Goal: Contribute content

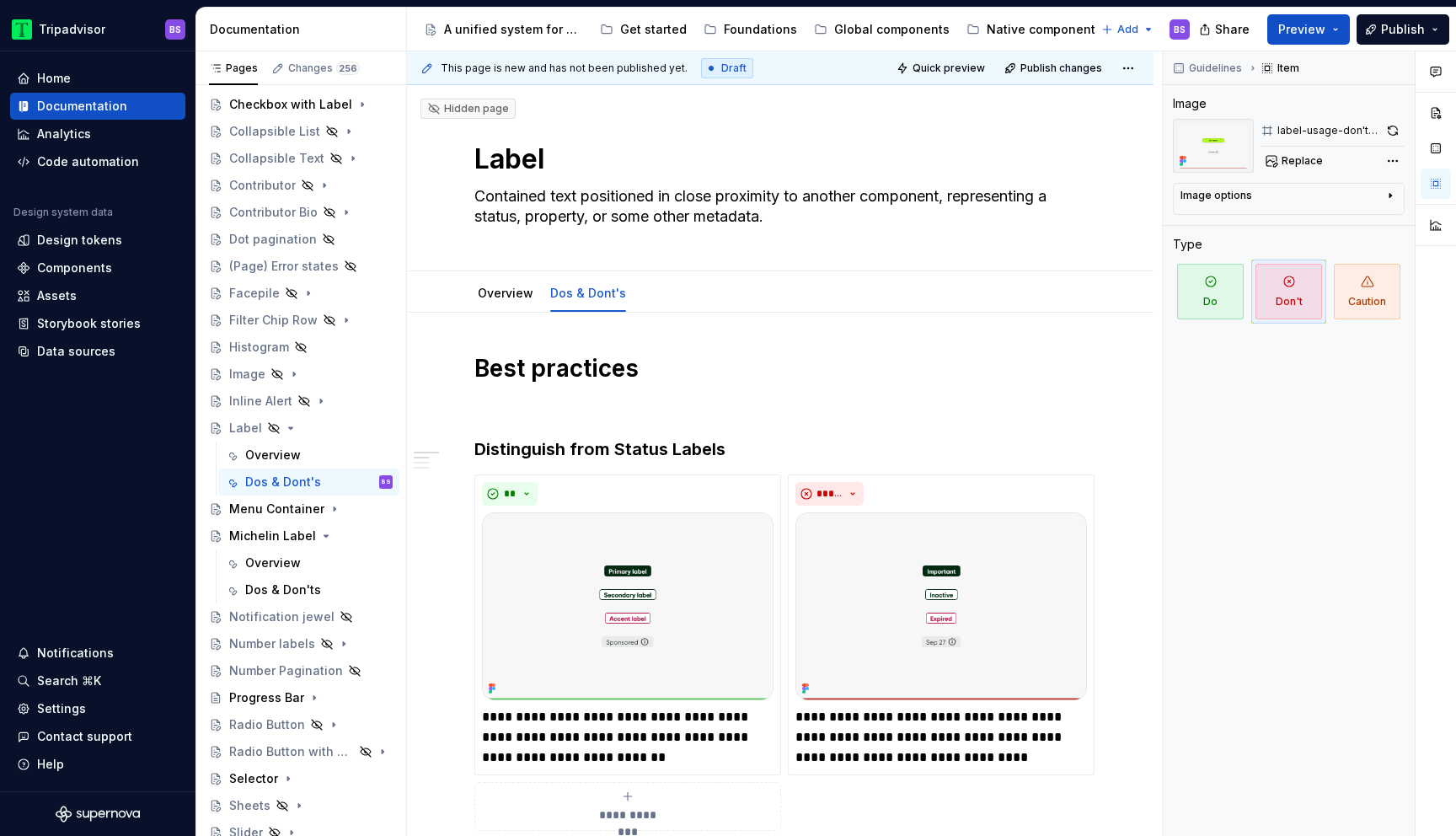
scroll to position [265, 0]
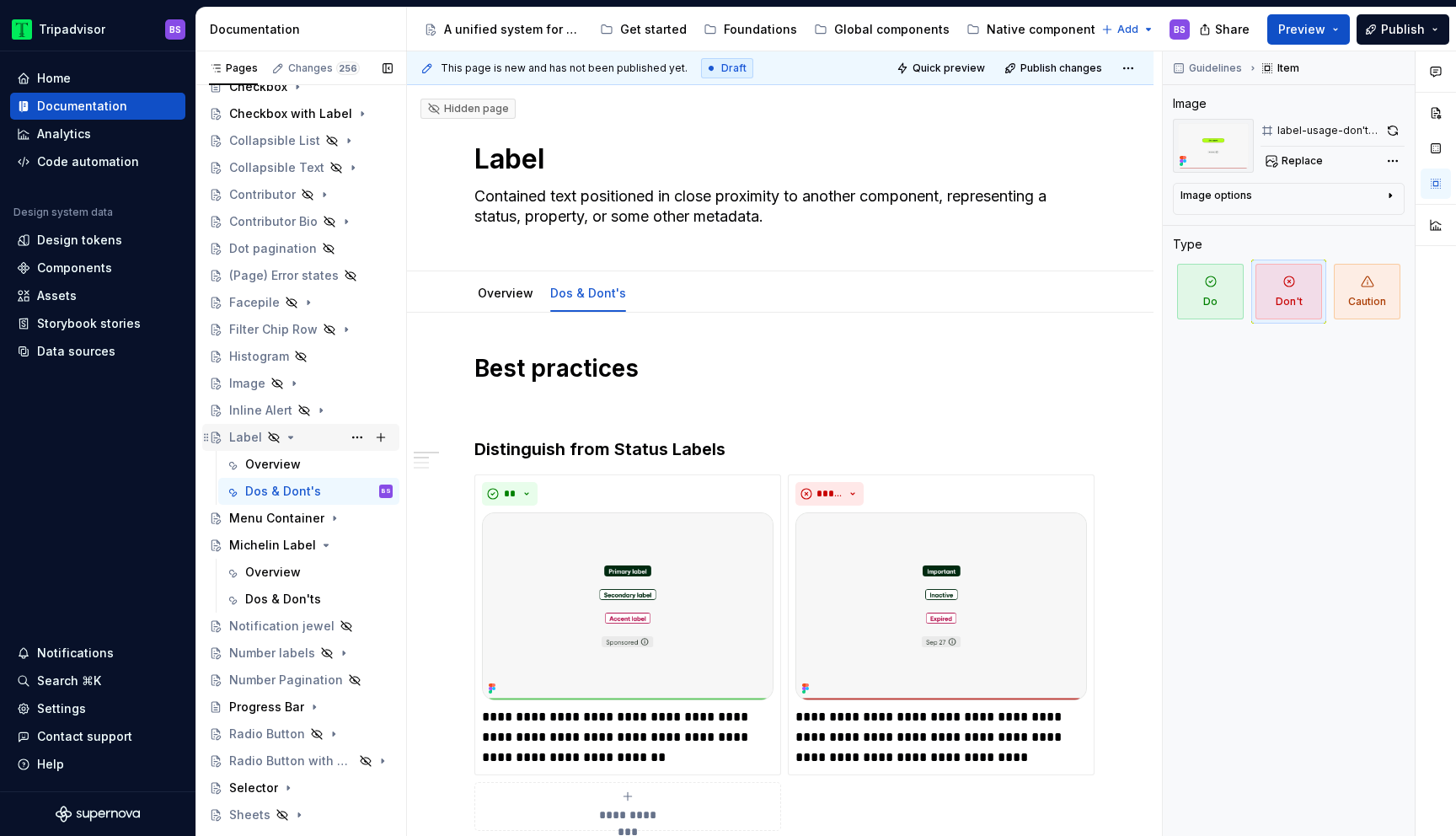
click at [286, 437] on icon "Page tree" at bounding box center [291, 438] width 14 height 14
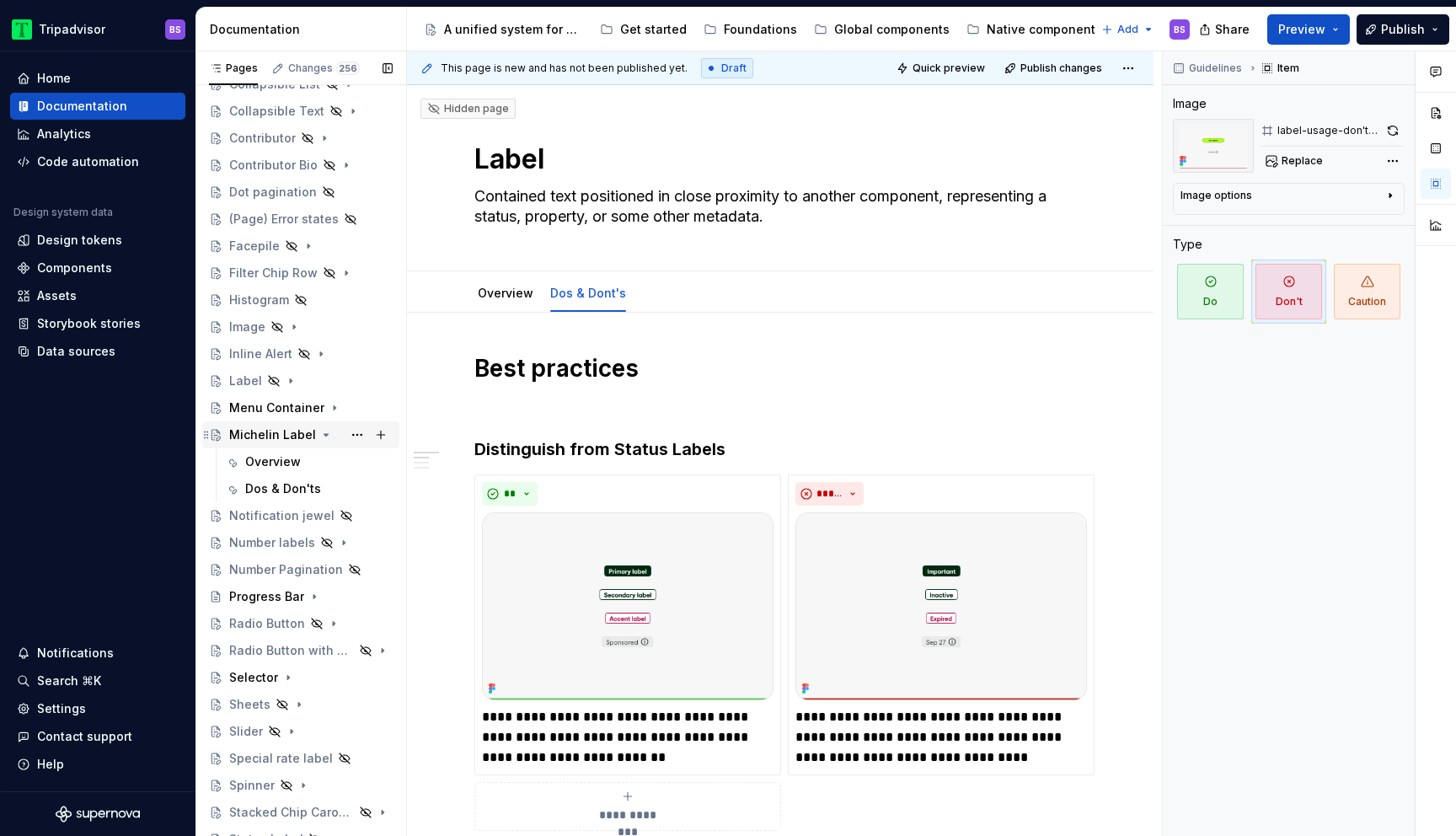
scroll to position [330, 0]
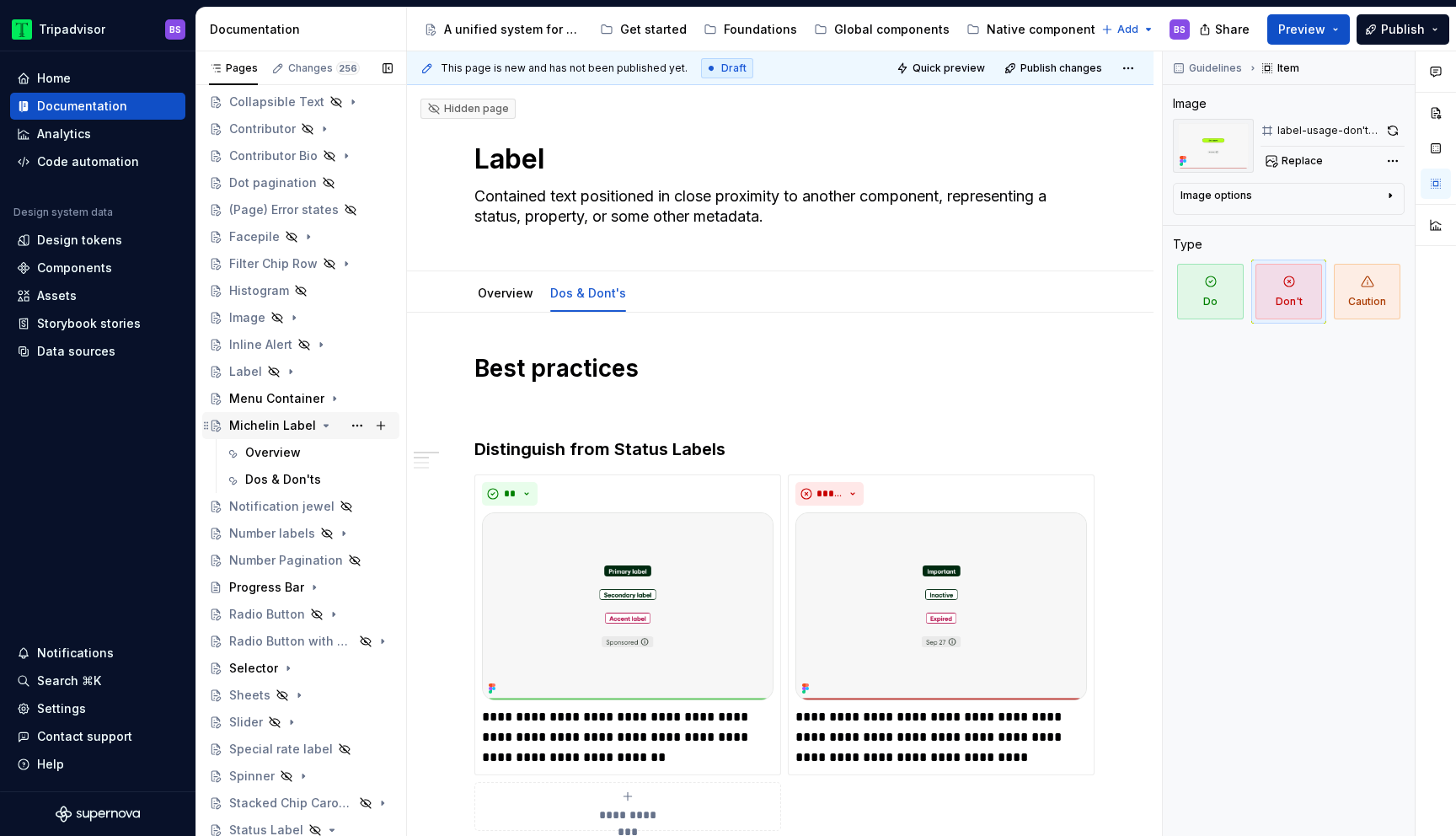
click at [320, 428] on icon "Page tree" at bounding box center [327, 426] width 14 height 14
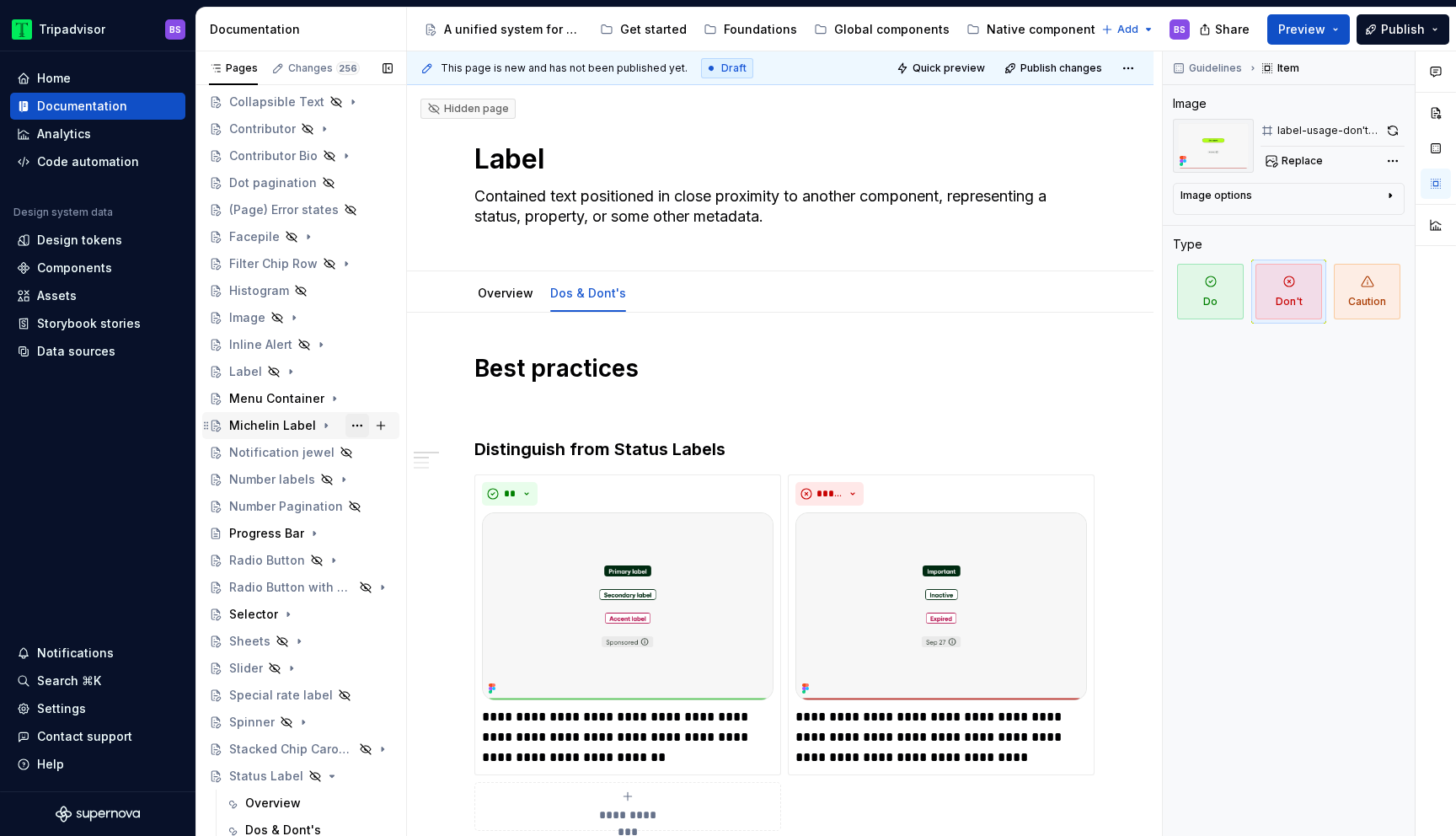
click at [355, 424] on button "Page tree" at bounding box center [357, 425] width 23 height 23
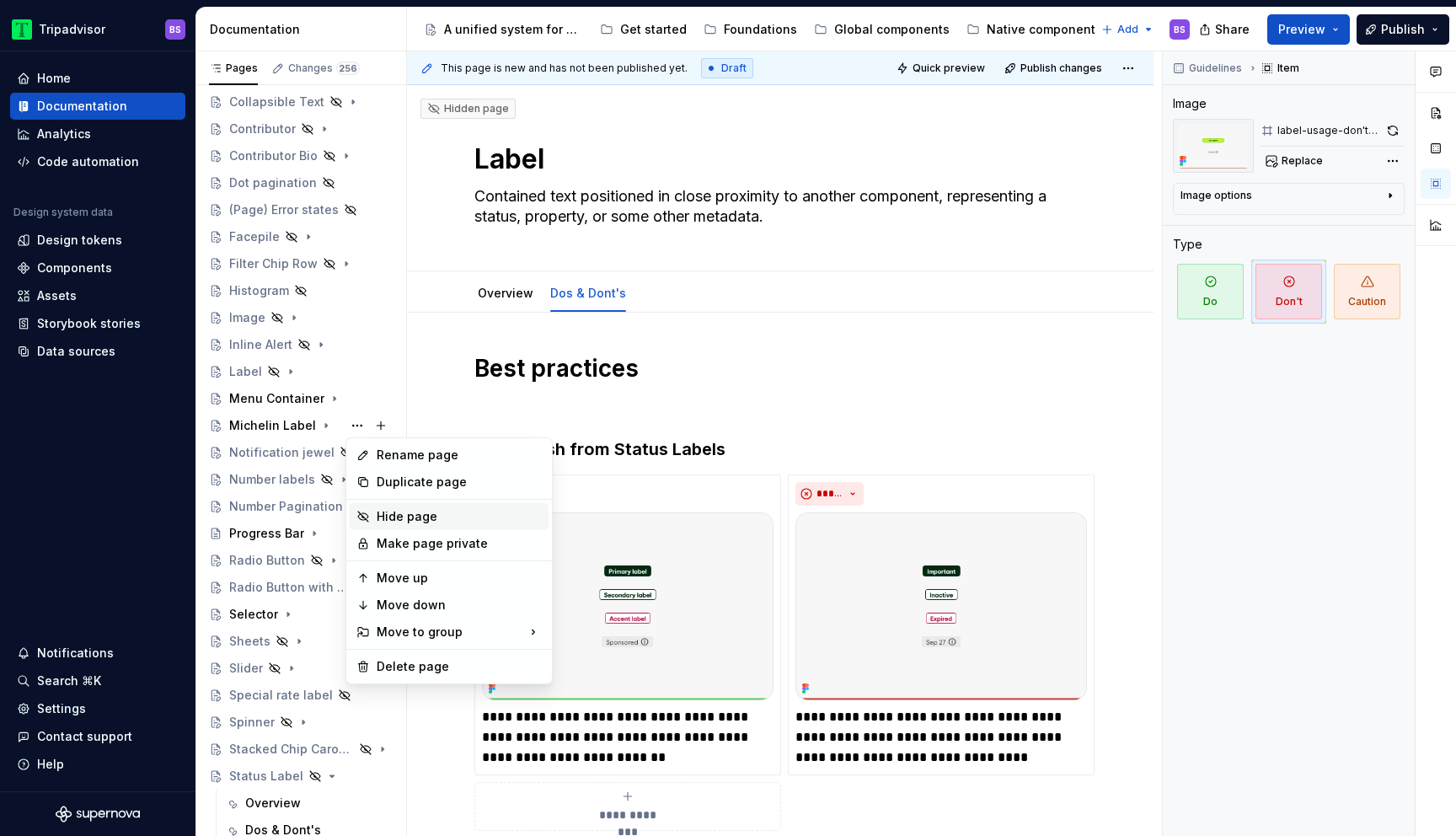
click at [400, 518] on div "Hide page" at bounding box center [460, 516] width 165 height 17
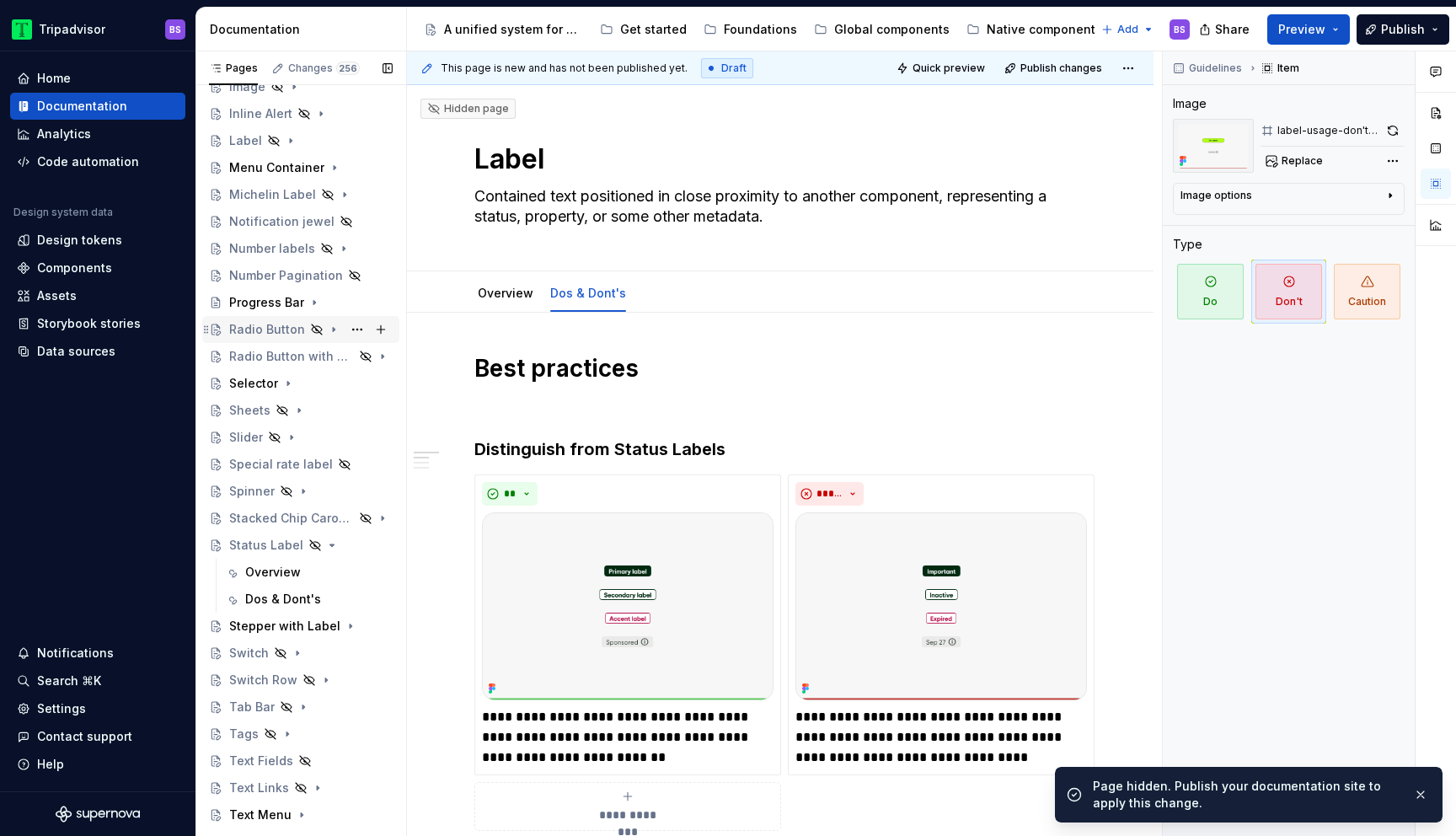
scroll to position [562, 0]
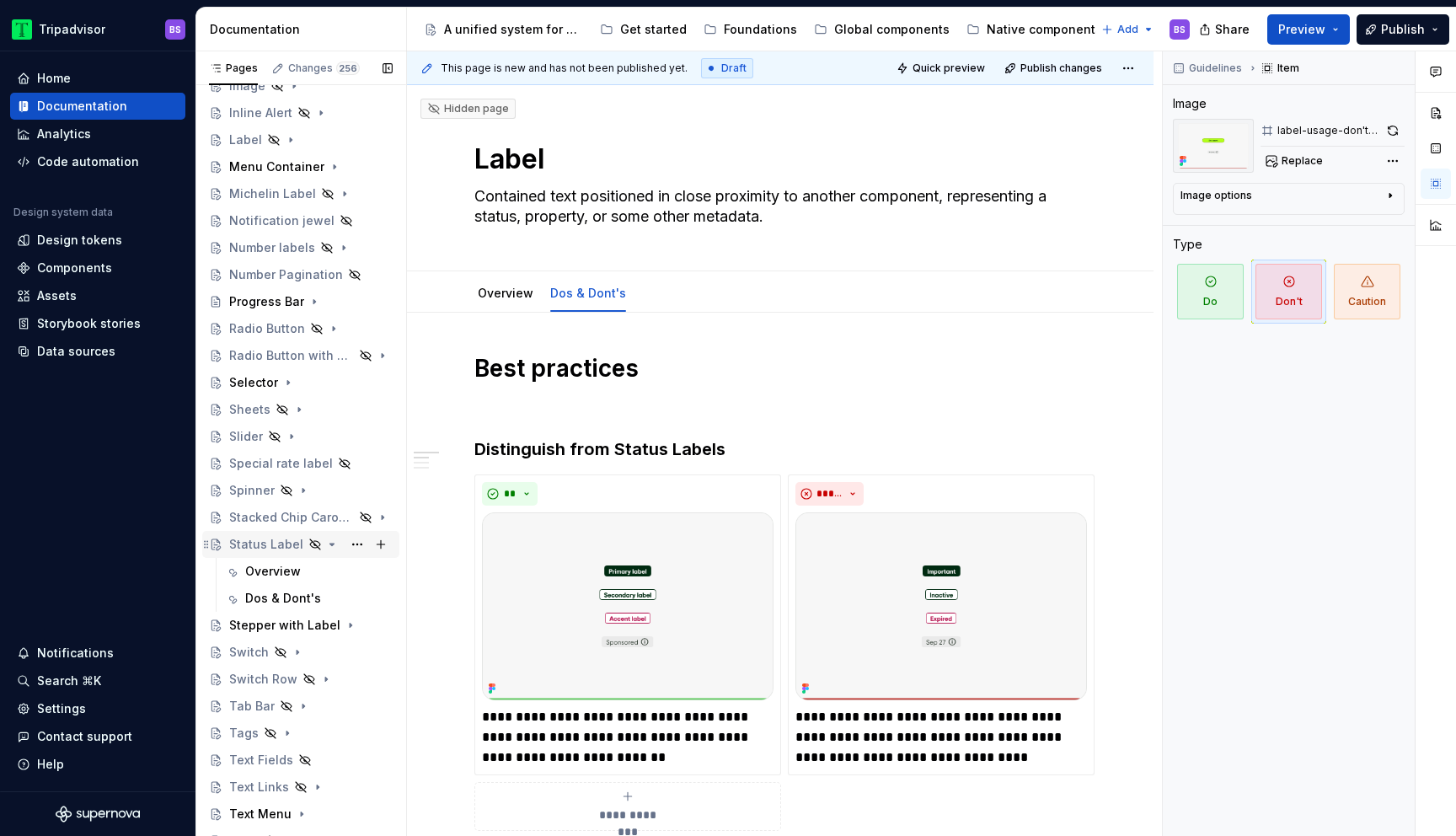
click at [328, 546] on icon "Page tree" at bounding box center [332, 545] width 14 height 14
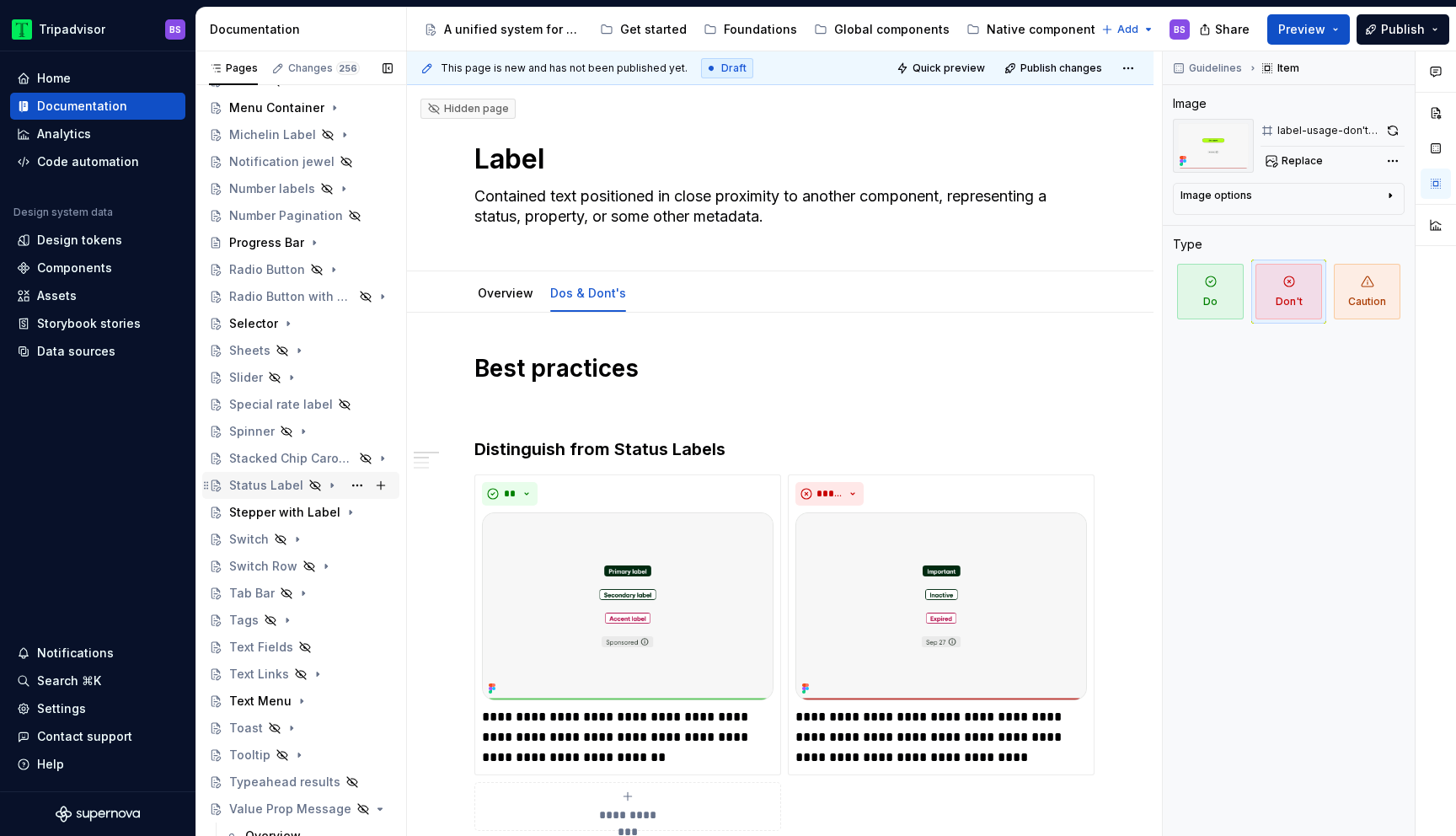
scroll to position [637, 0]
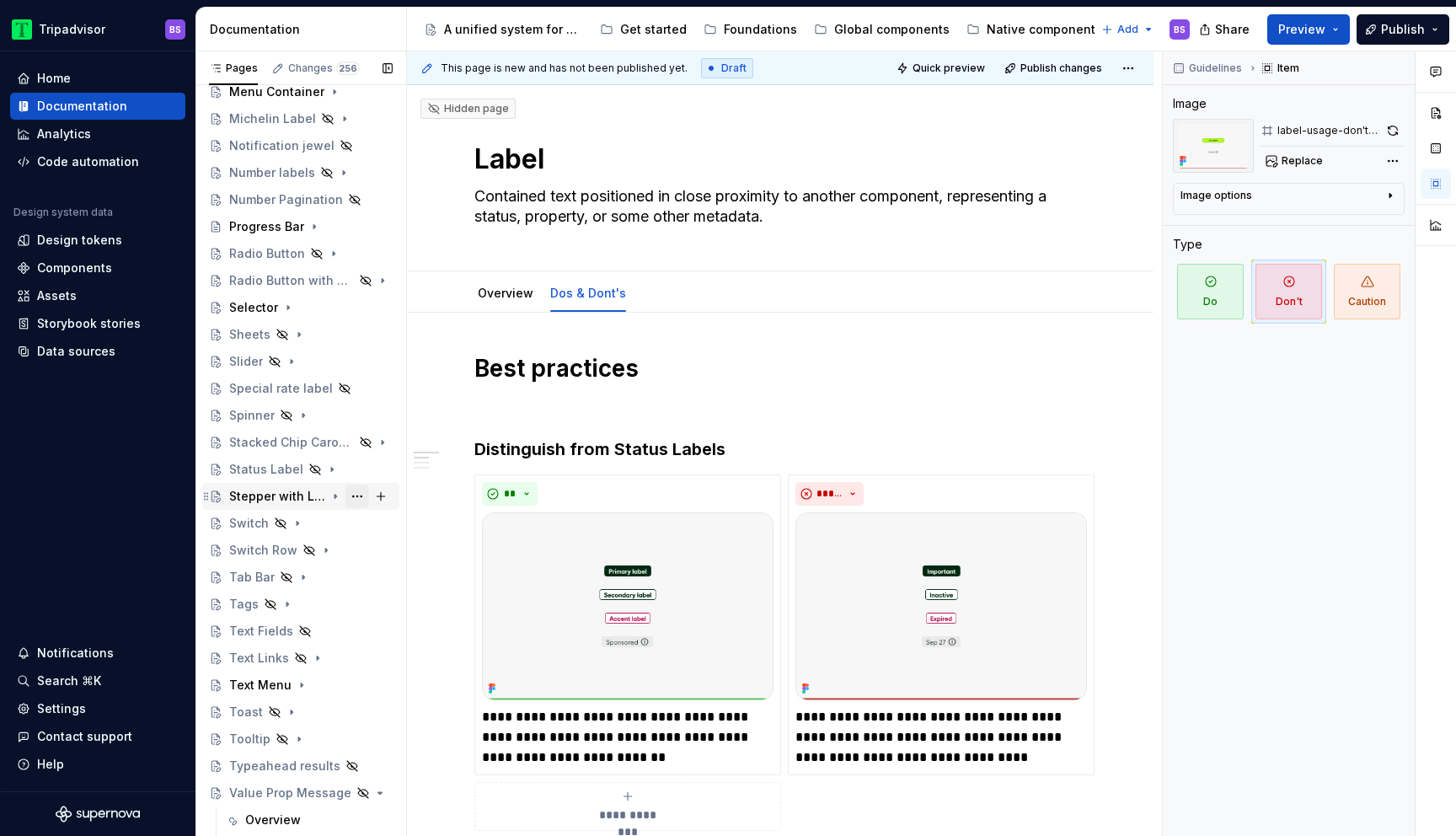
click at [354, 496] on button "Page tree" at bounding box center [357, 496] width 23 height 23
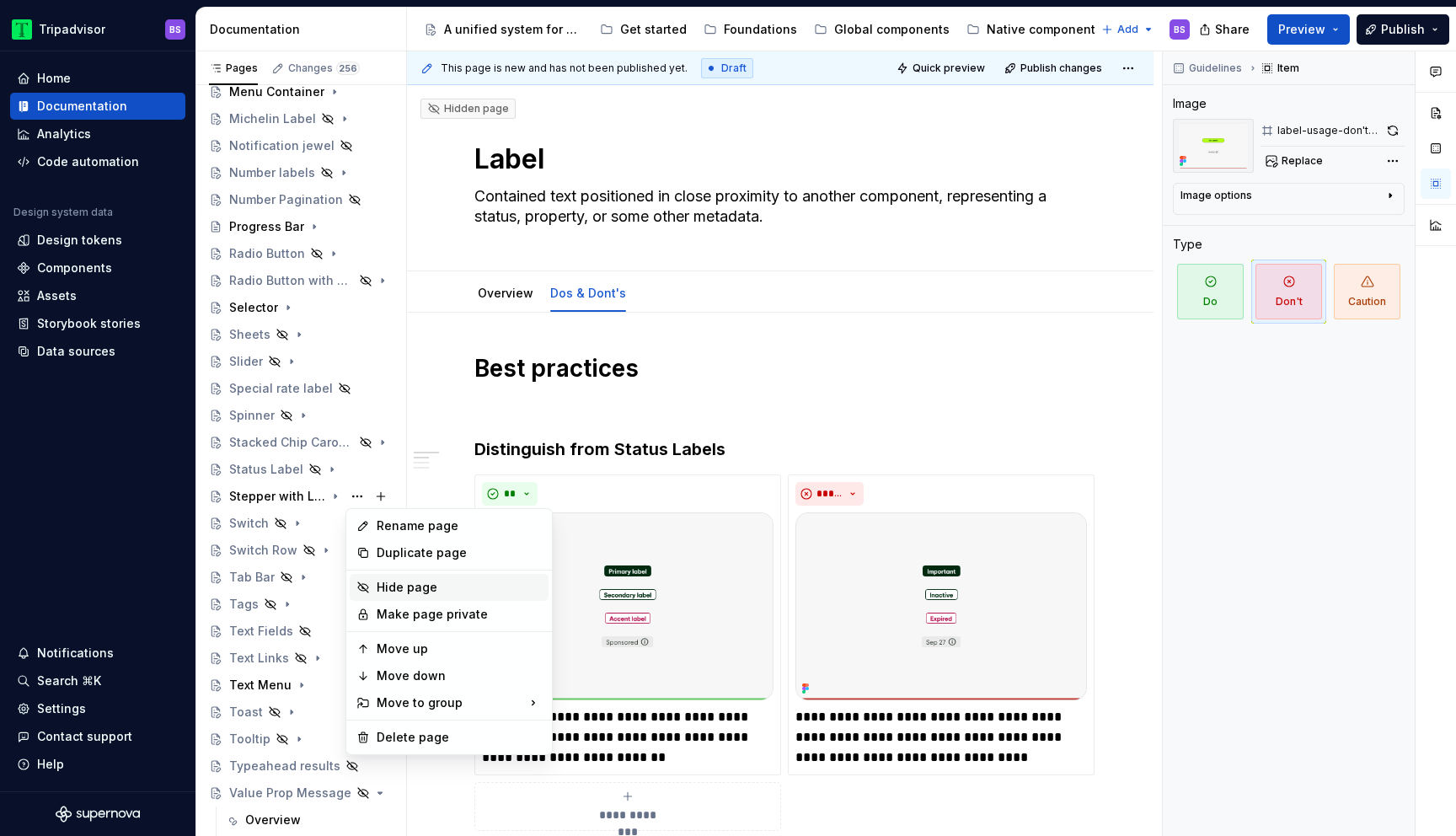
click at [395, 587] on div "Hide page" at bounding box center [460, 587] width 165 height 17
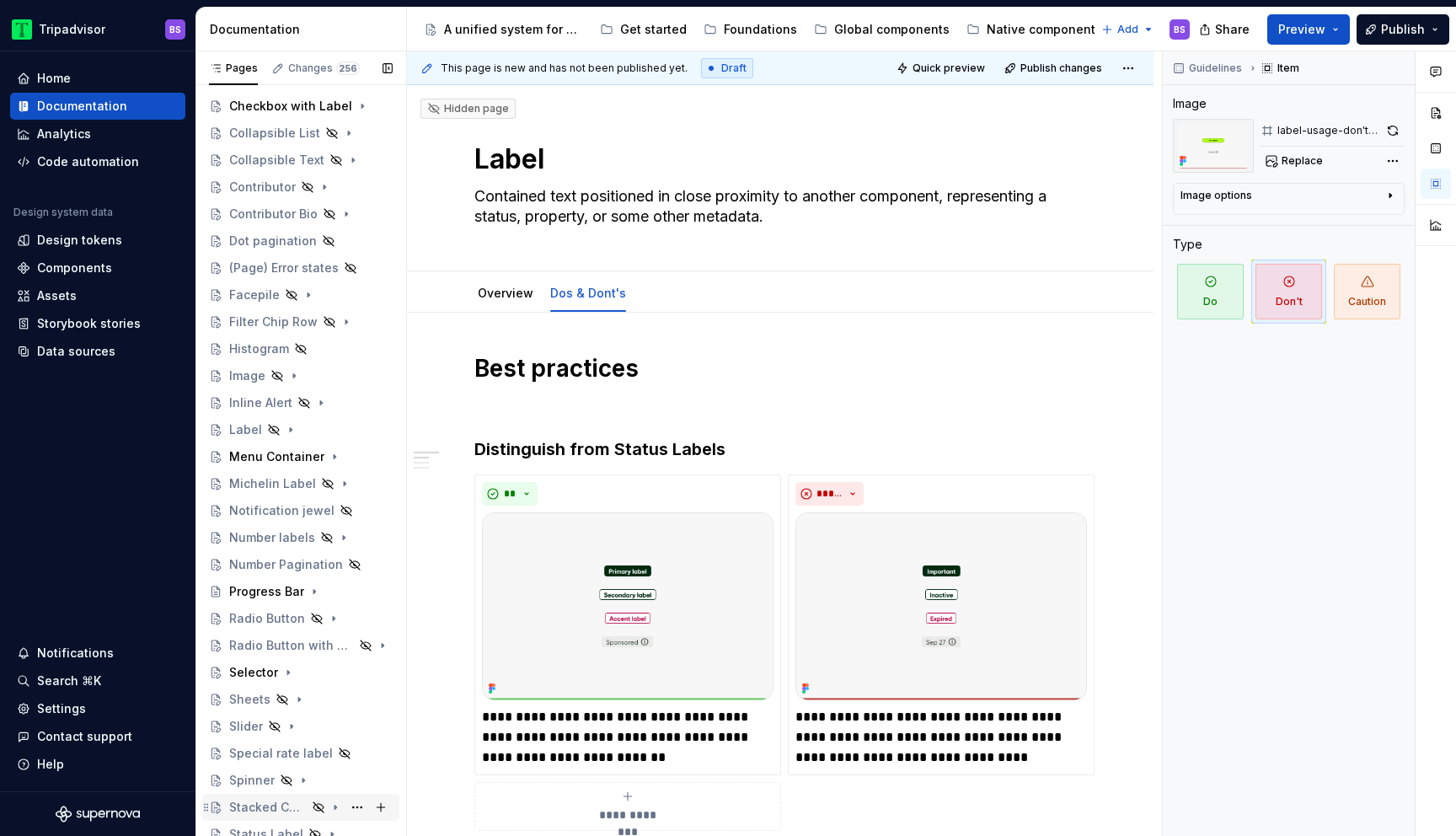
scroll to position [266, 0]
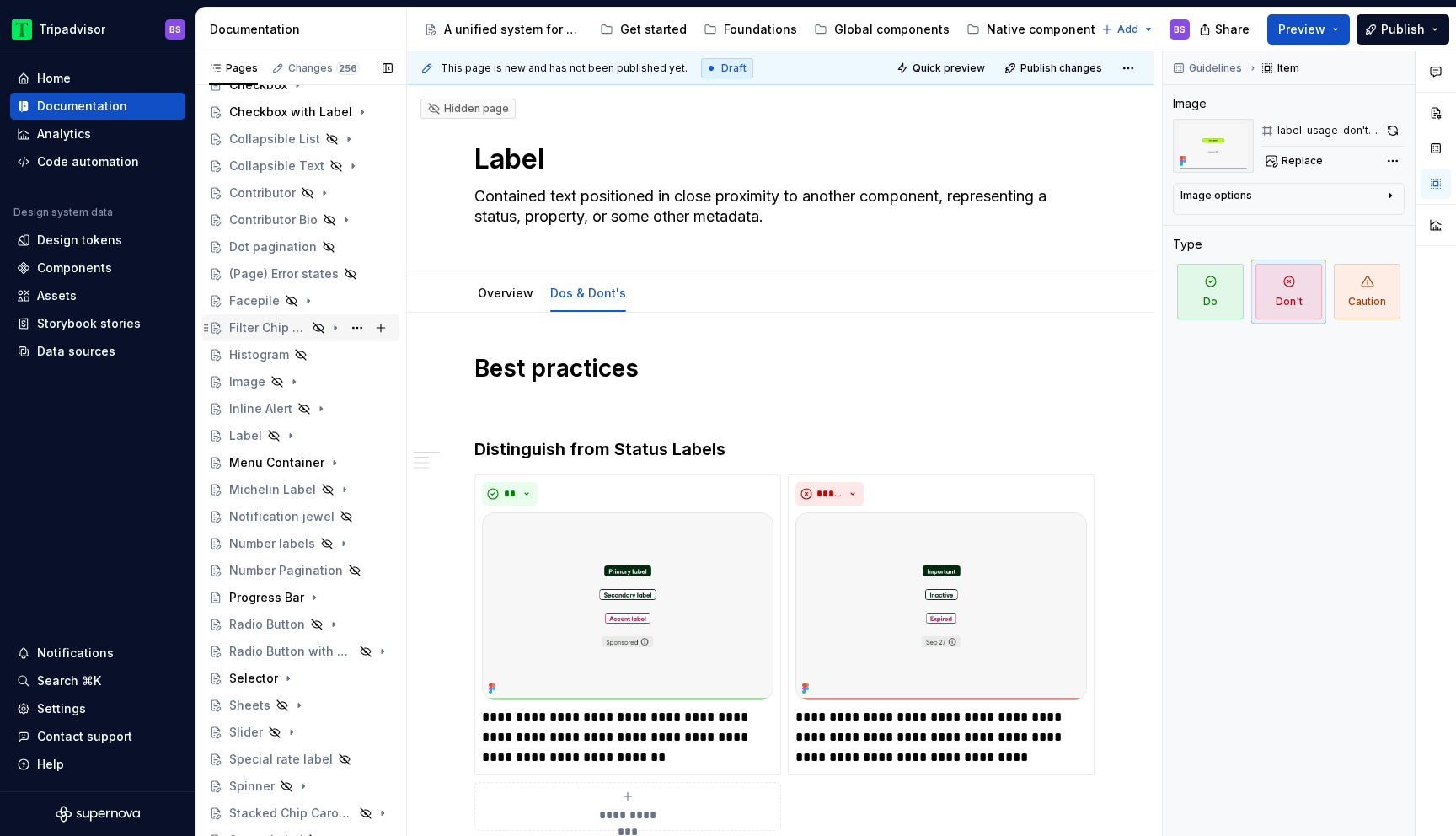
click at [337, 324] on icon "Page tree" at bounding box center [335, 328] width 14 height 14
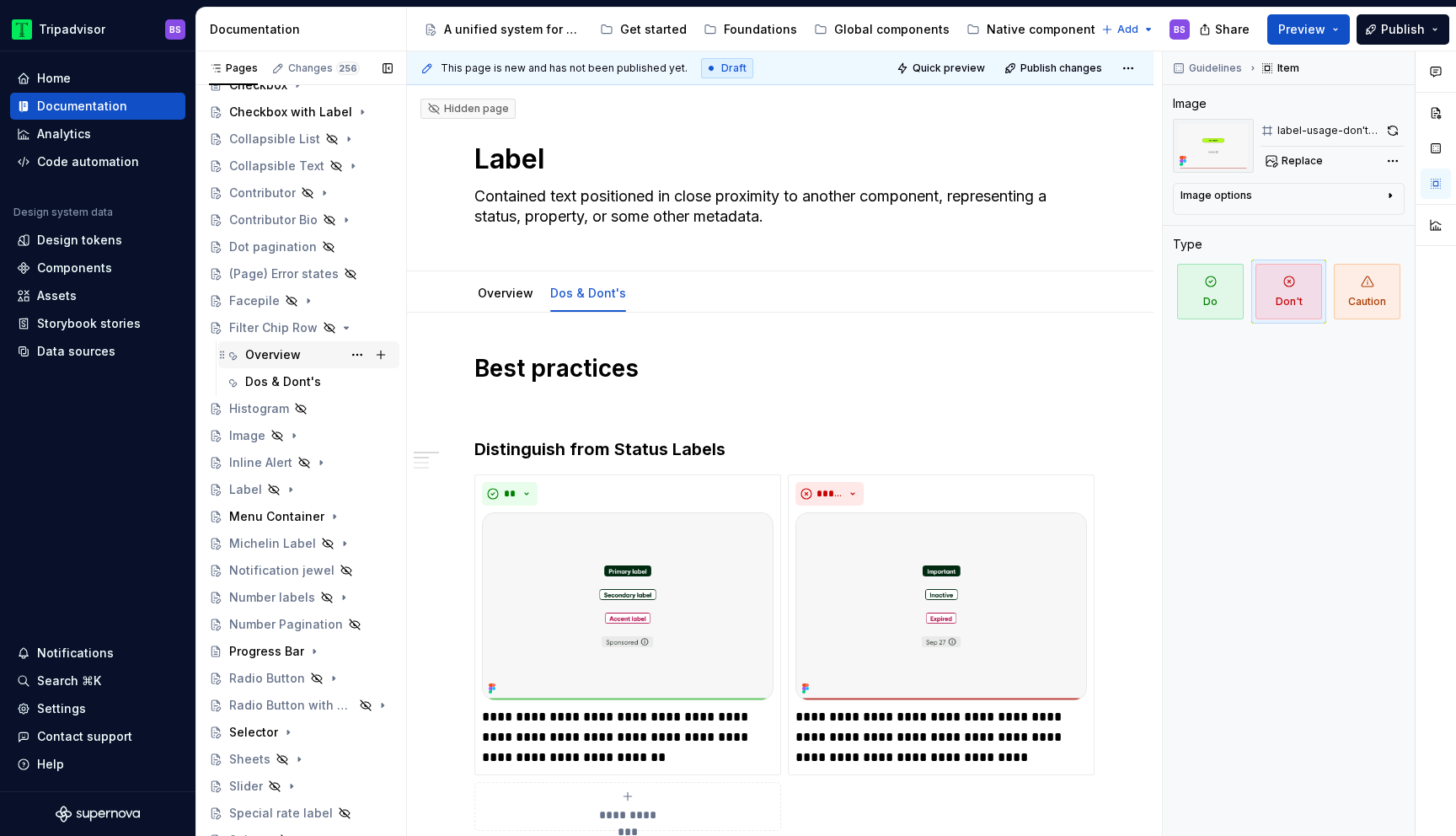
click at [295, 362] on div "Overview" at bounding box center [273, 355] width 56 height 17
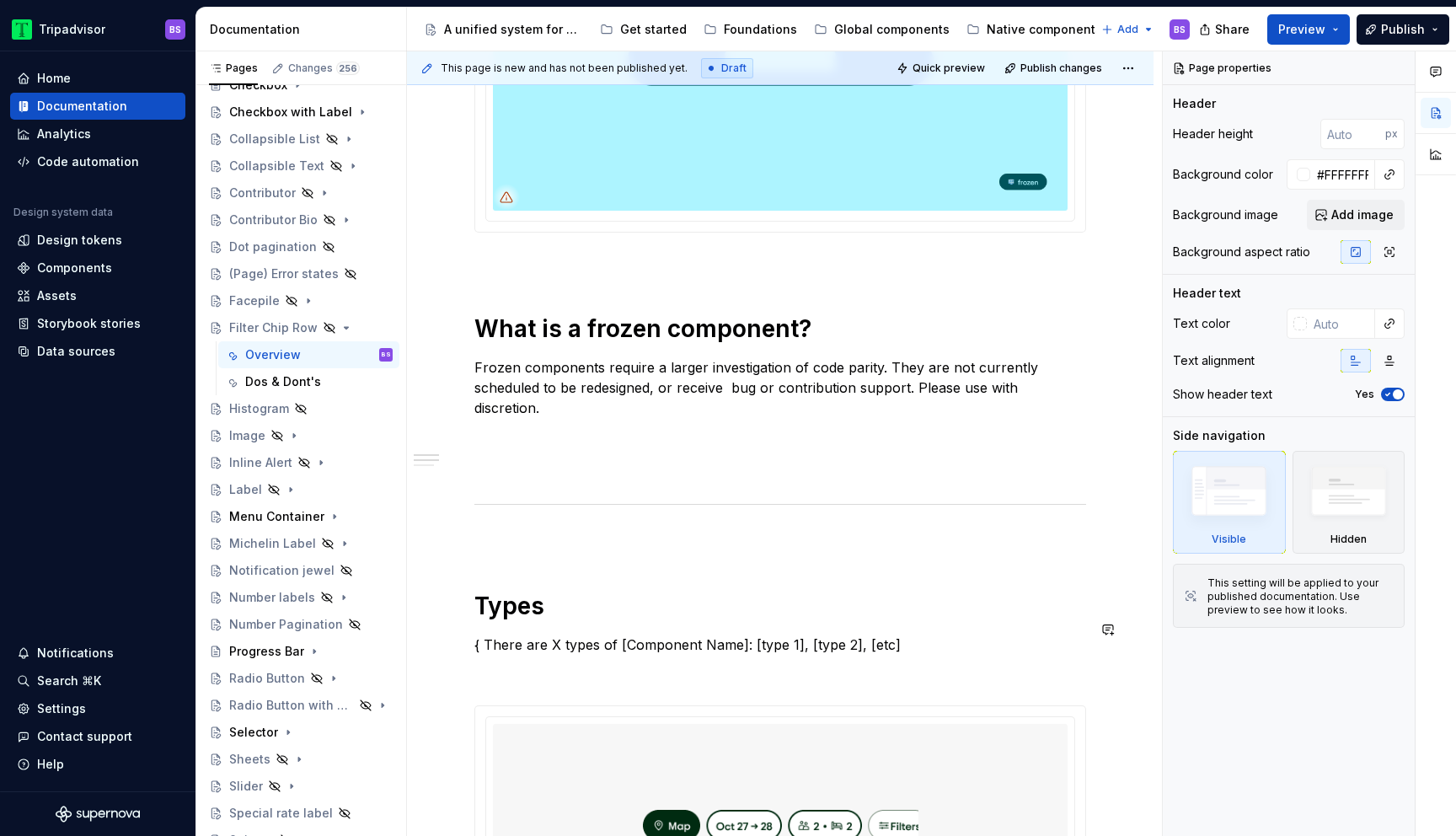
scroll to position [480, 0]
click at [1245, 36] on span "Share" at bounding box center [1233, 29] width 35 height 17
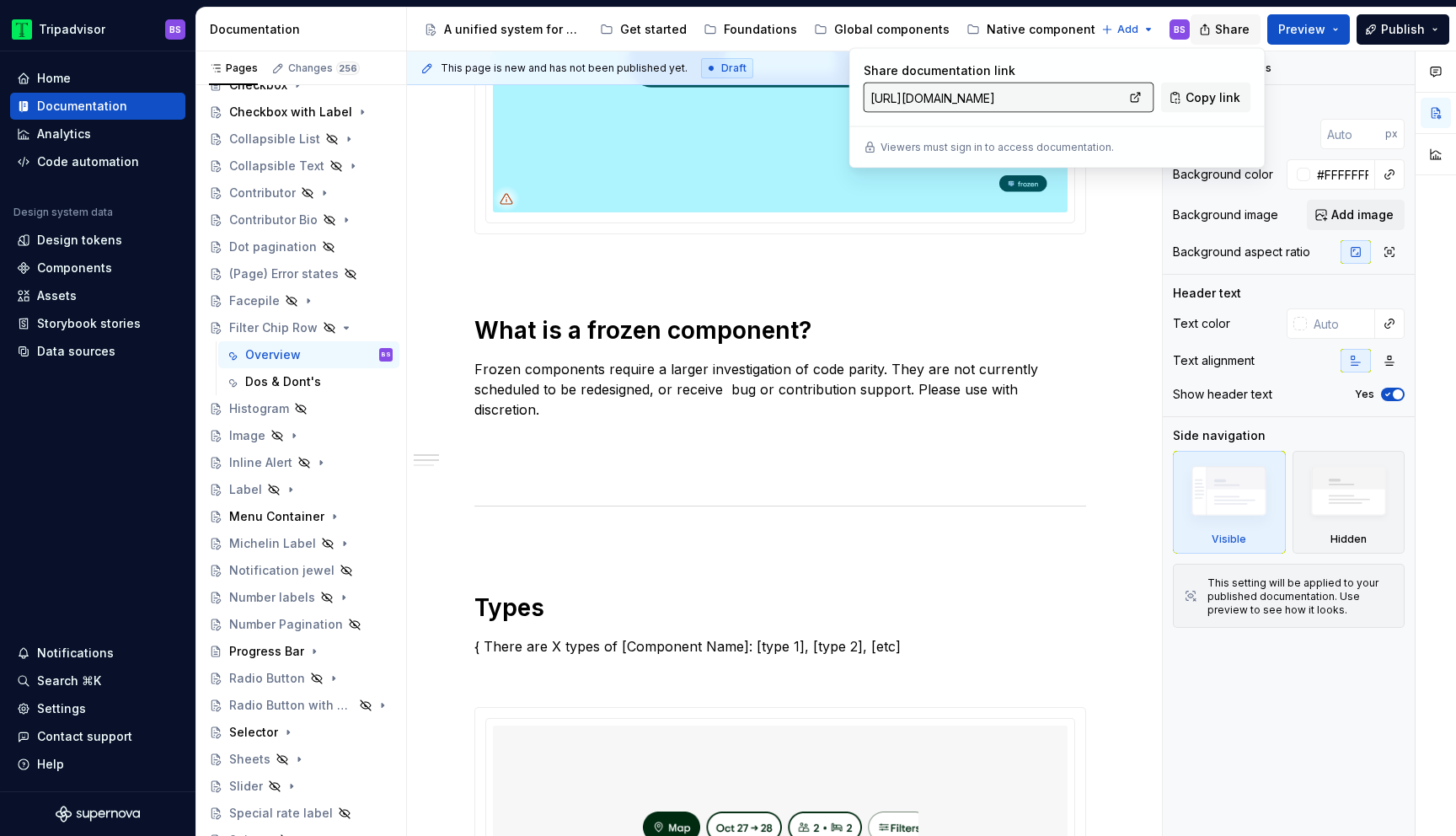
click at [1245, 36] on span "Share" at bounding box center [1233, 29] width 35 height 17
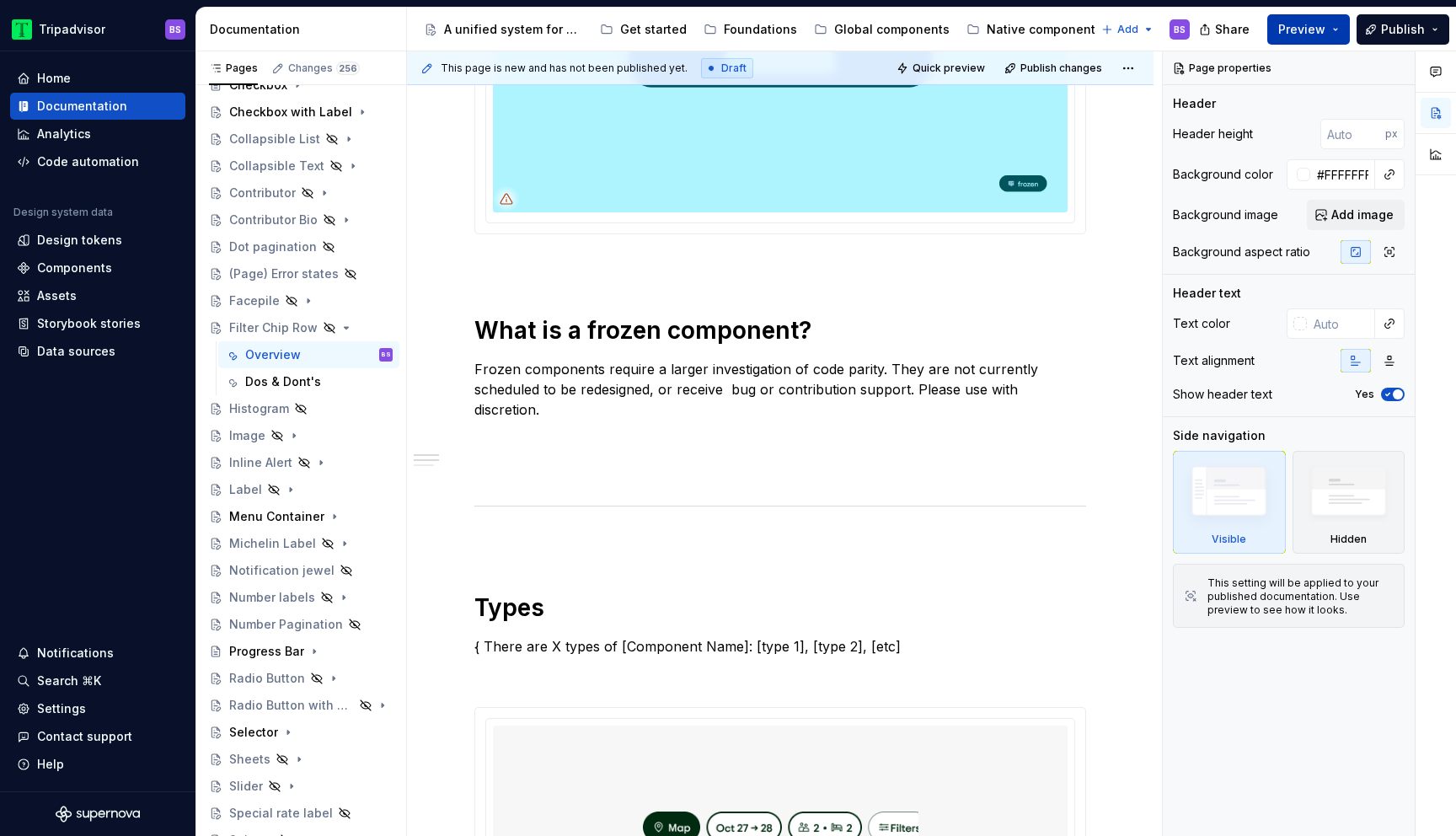
click at [1307, 33] on span "Preview" at bounding box center [1301, 29] width 47 height 17
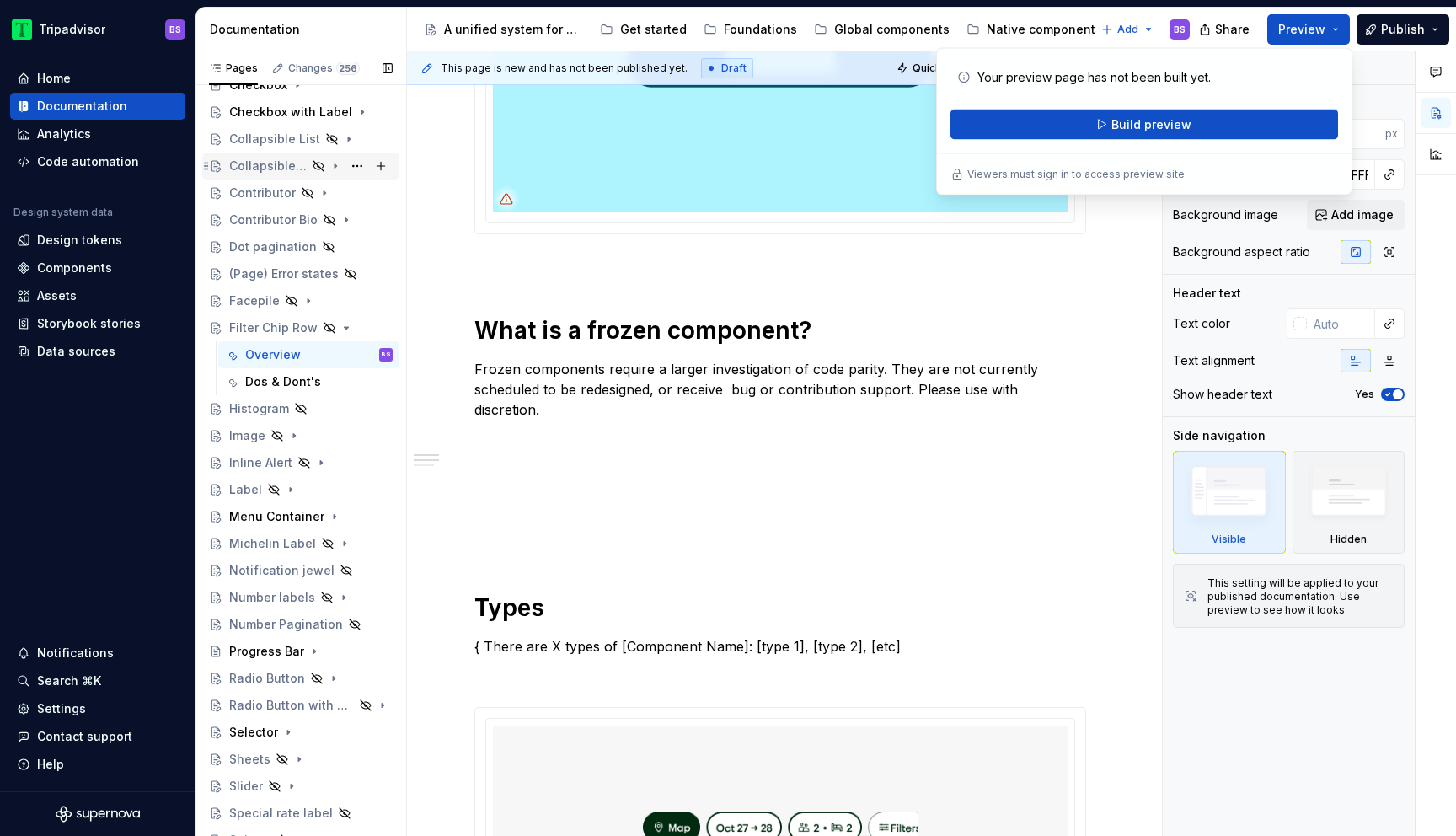
click at [309, 164] on div "Collapsible Text" at bounding box center [311, 165] width 163 height 23
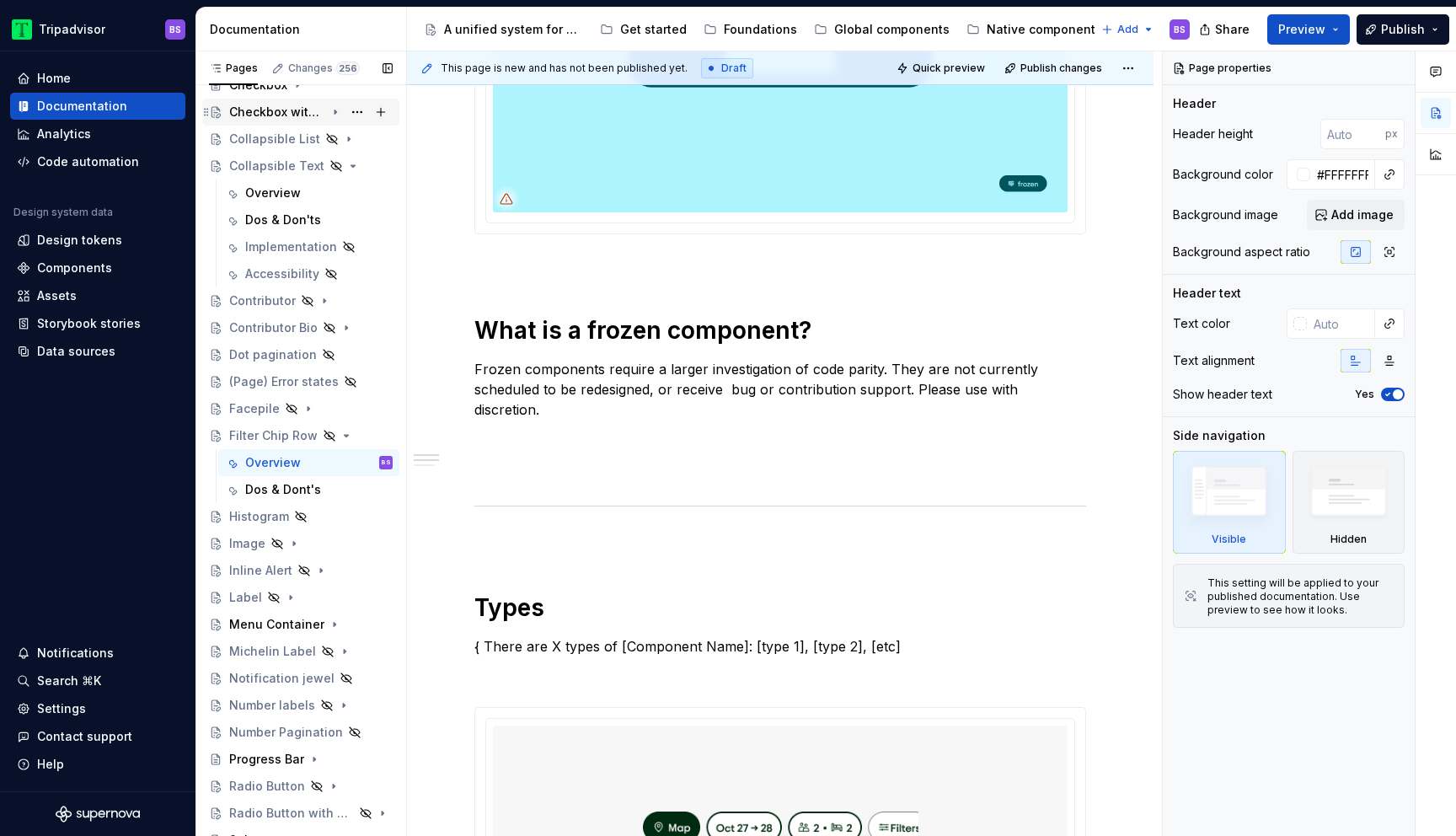
click at [295, 105] on div "Checkbox with Label" at bounding box center [277, 111] width 96 height 17
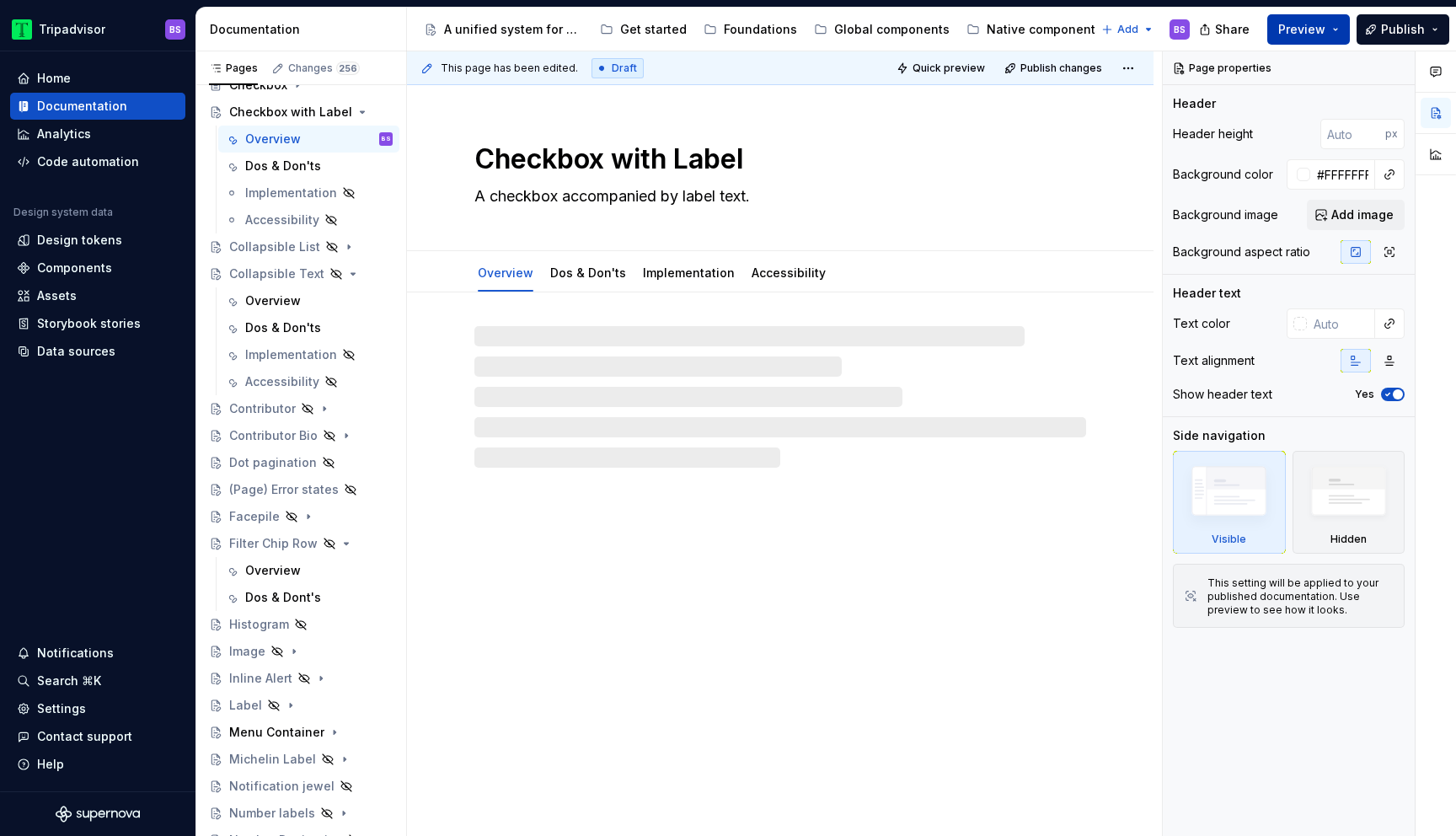
click at [1317, 30] on span "Preview" at bounding box center [1301, 29] width 47 height 17
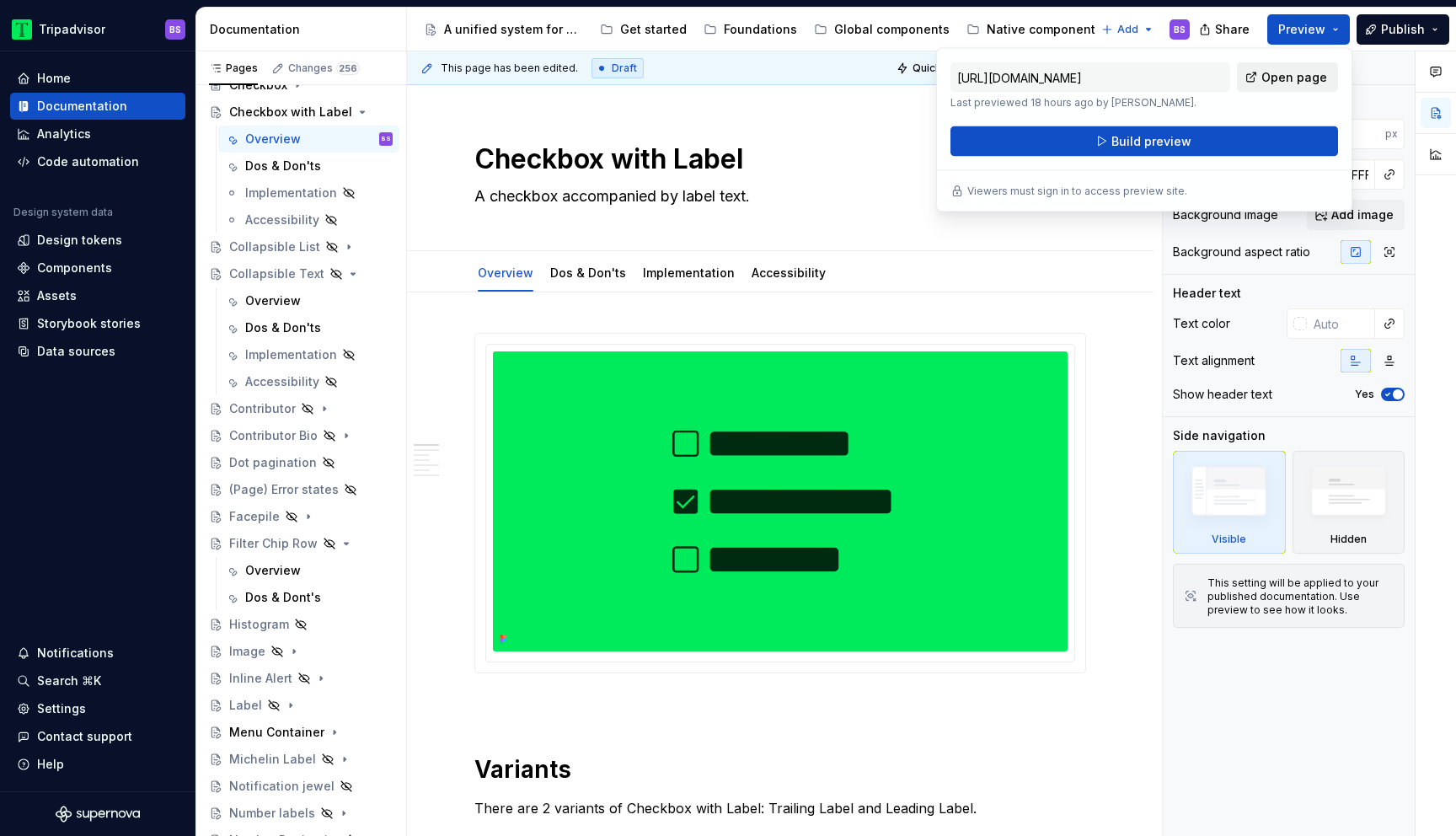
click at [1289, 78] on span "Open page" at bounding box center [1294, 77] width 66 height 17
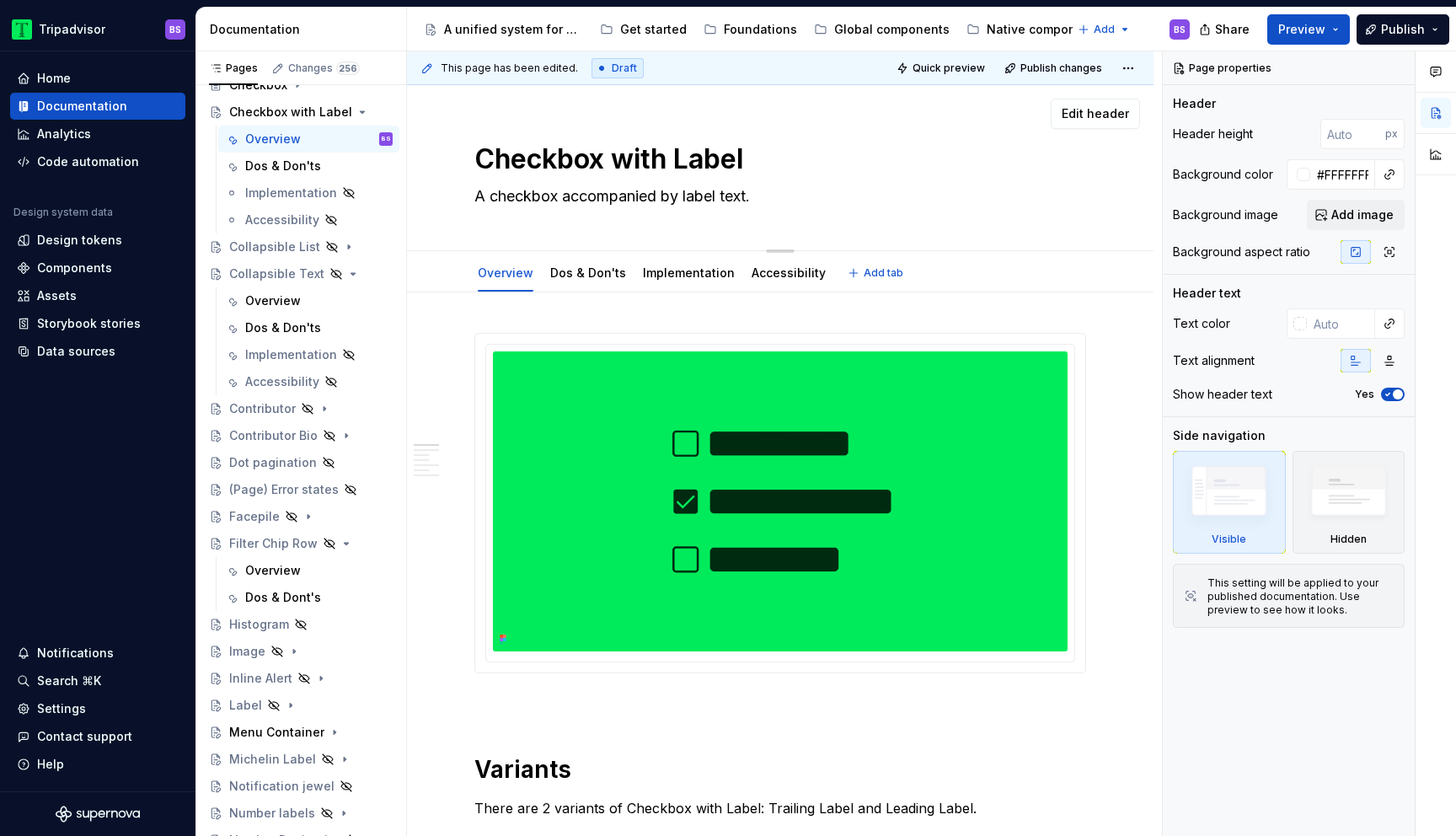
click at [858, 151] on textarea "Checkbox with Label" at bounding box center [777, 159] width 612 height 41
click at [767, 108] on div "Edit header" at bounding box center [773, 113] width 733 height 30
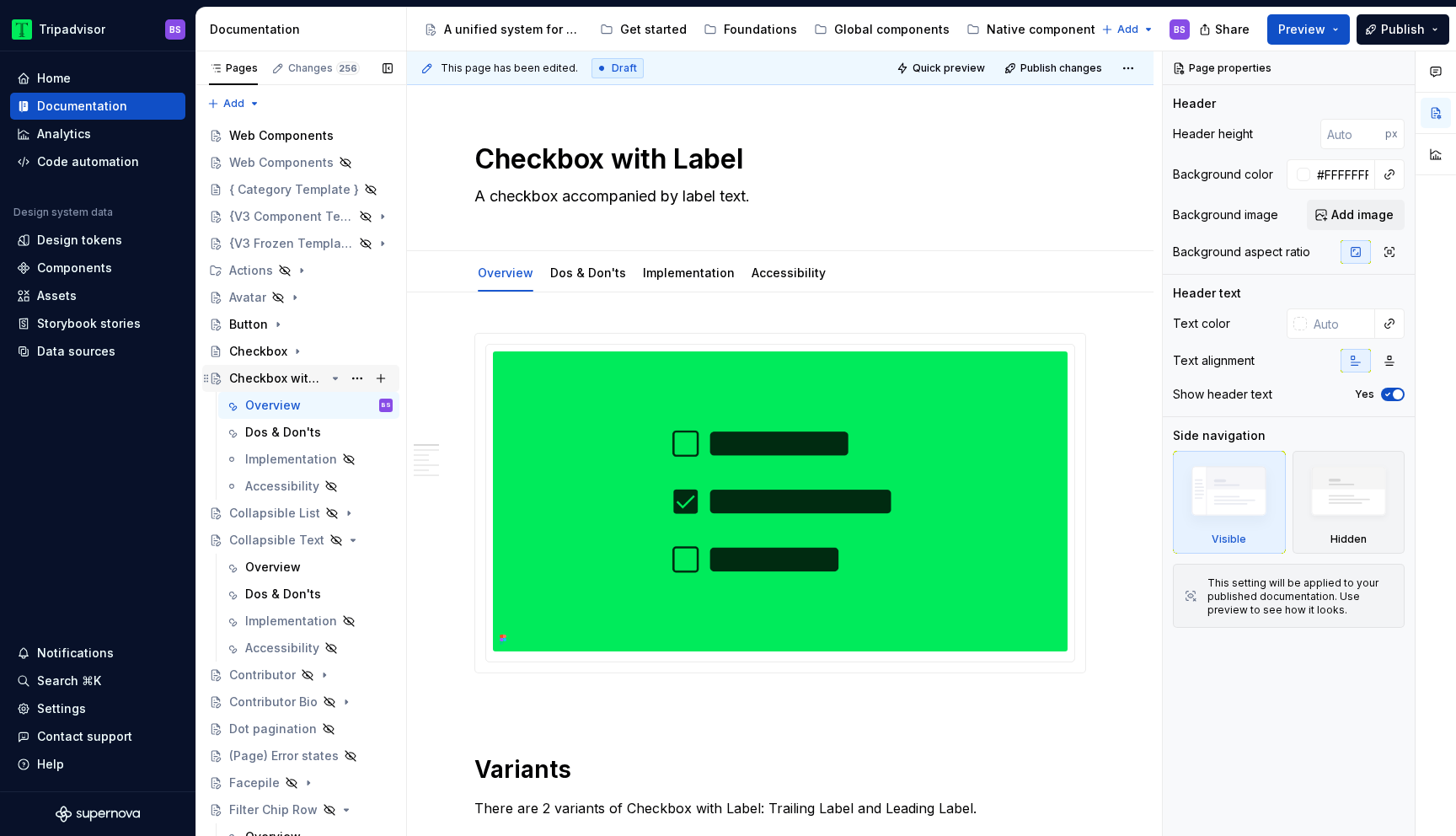
click at [334, 378] on icon "Page tree" at bounding box center [335, 379] width 4 height 2
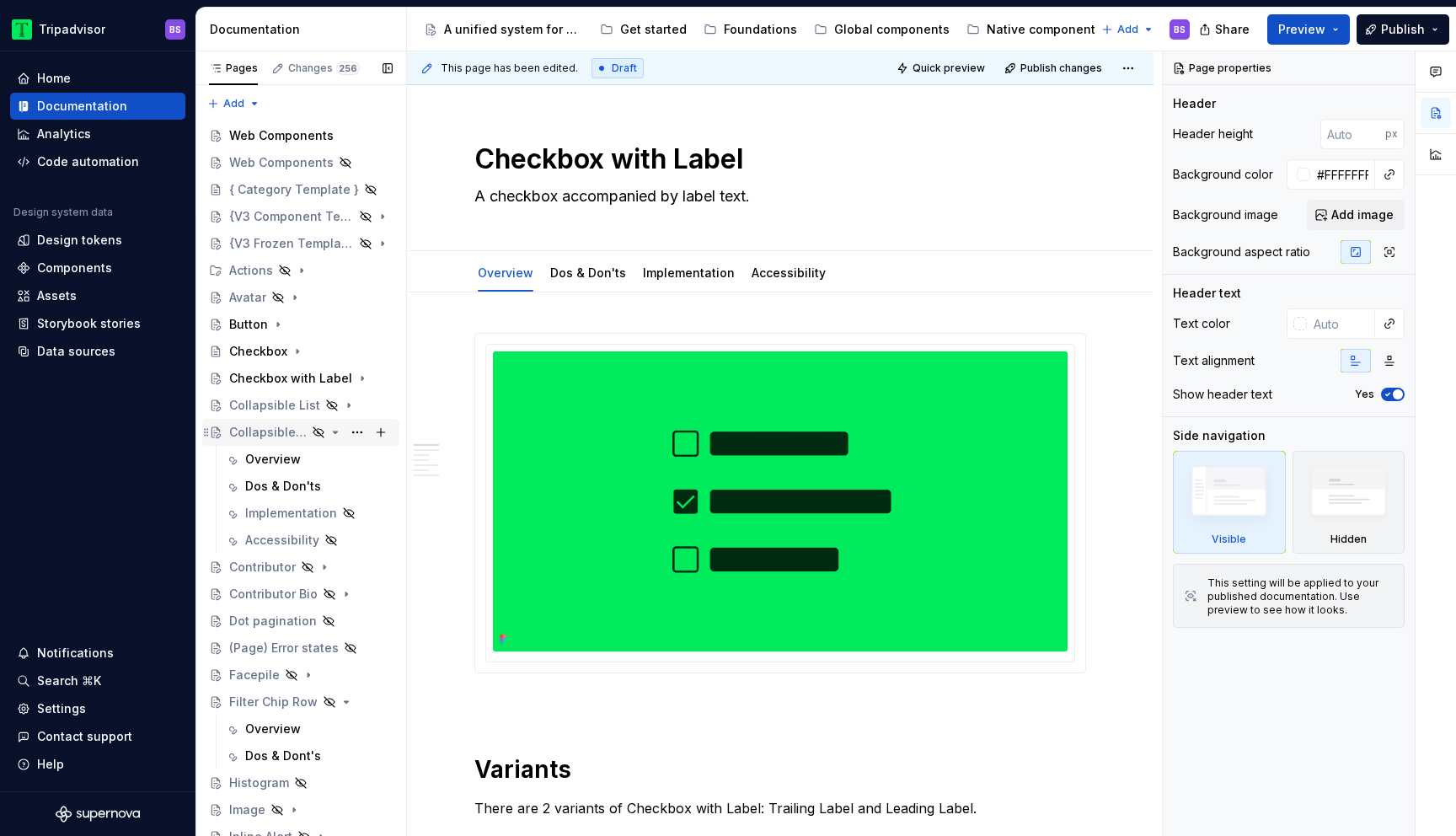
click at [334, 434] on icon "Page tree" at bounding box center [335, 433] width 14 height 14
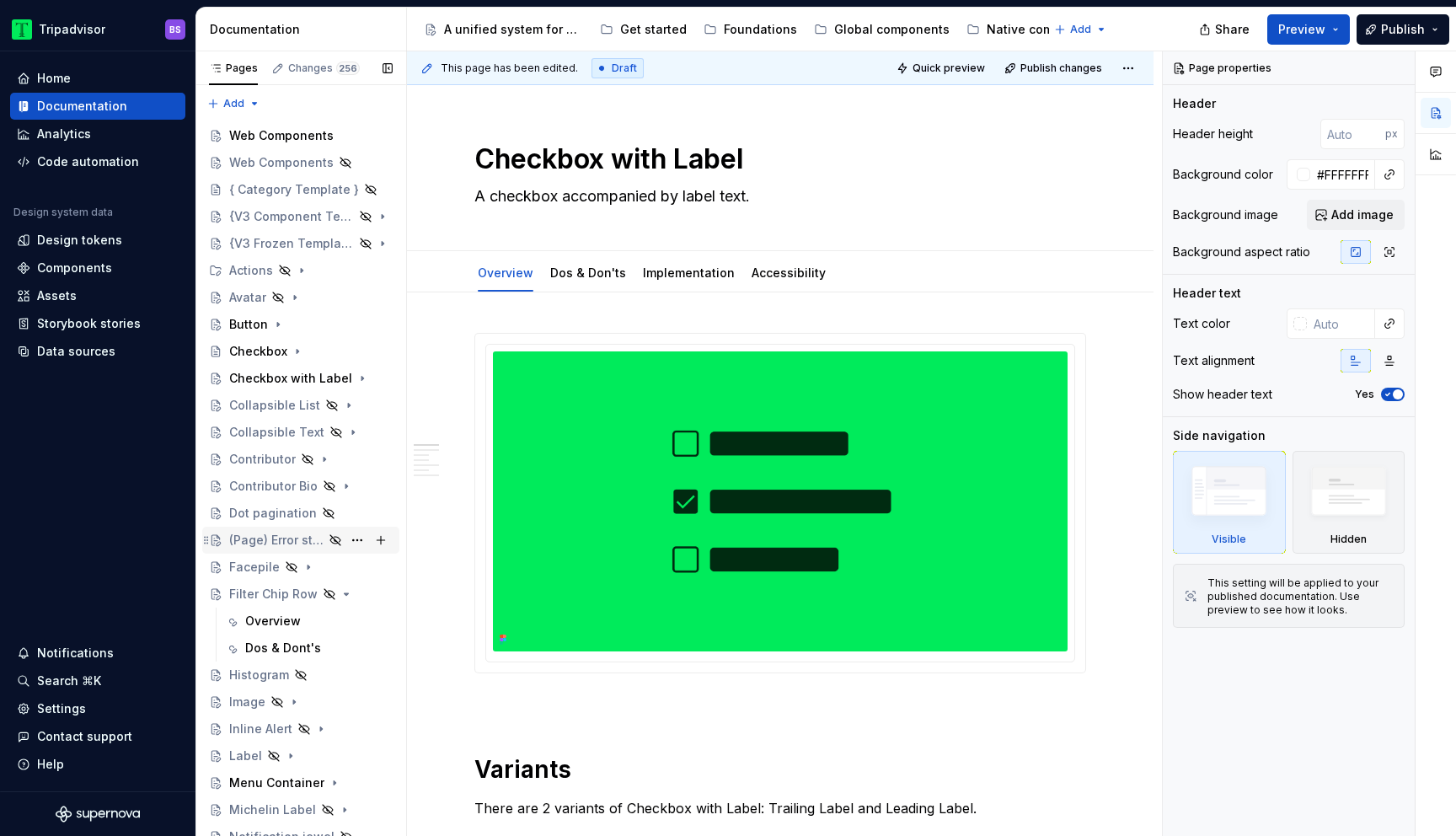
type textarea "*"
